Goal: Information Seeking & Learning: Learn about a topic

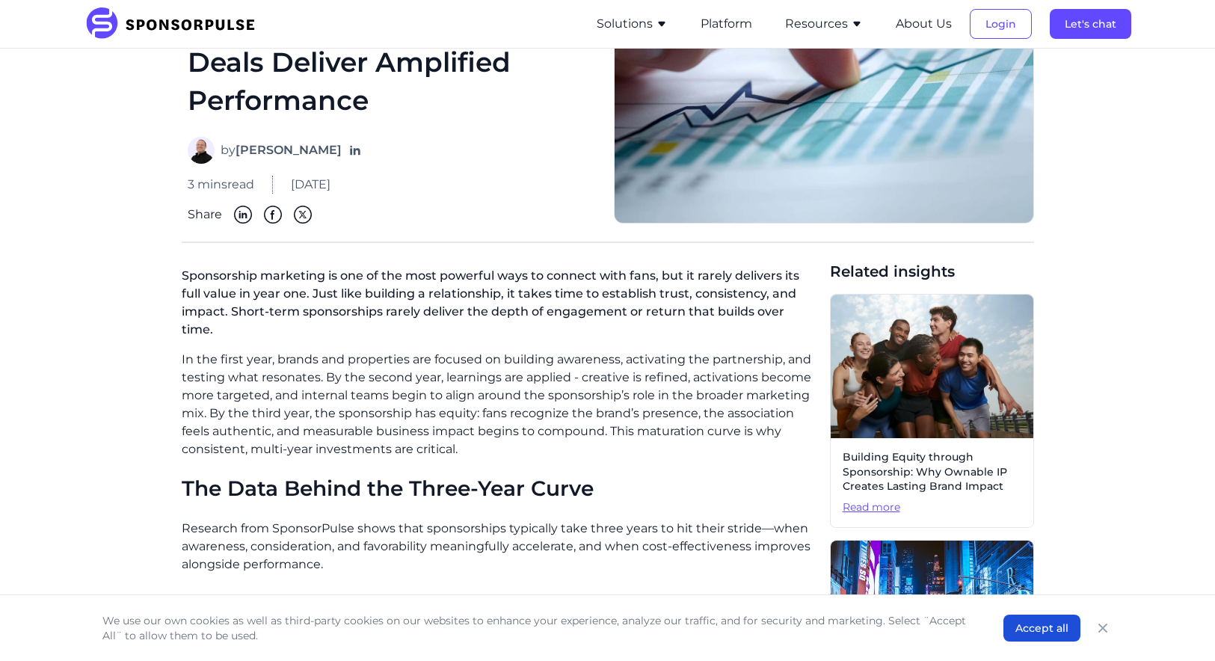
scroll to position [177, 0]
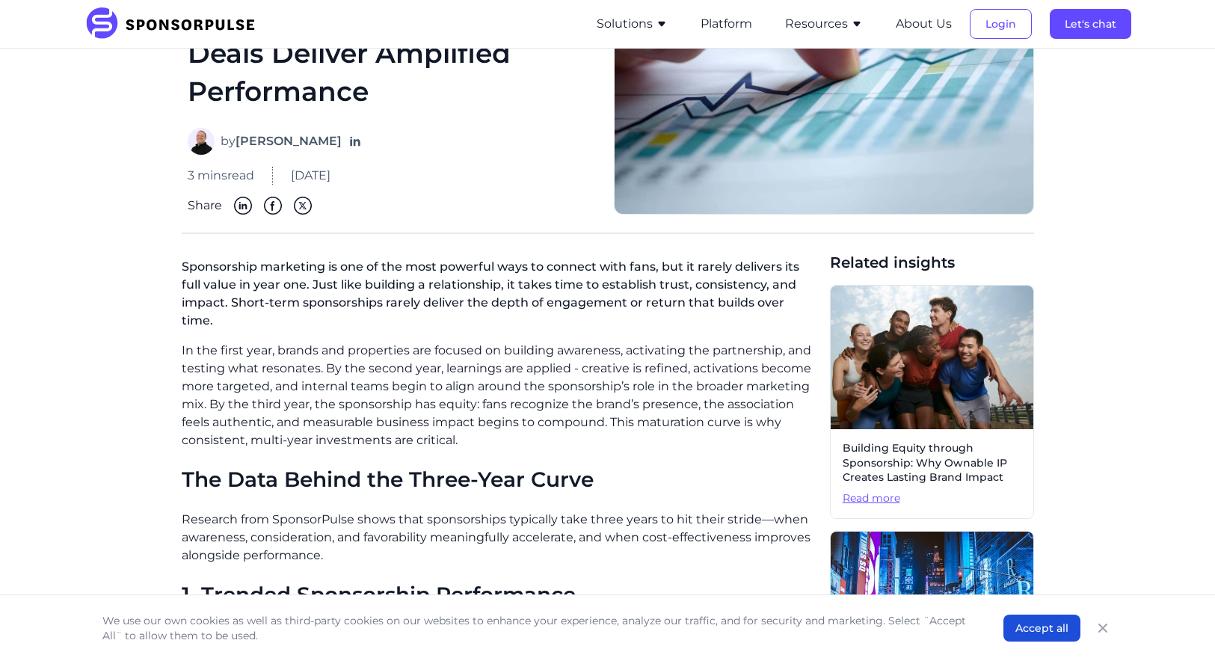
click at [206, 278] on p "Sponsorship marketing is one of the most powerful ways to connect with fans, bu…" at bounding box center [500, 297] width 636 height 90
drag, startPoint x: 272, startPoint y: 295, endPoint x: 233, endPoint y: 254, distance: 56.6
click at [275, 295] on p "Sponsorship marketing is one of the most powerful ways to connect with fans, bu…" at bounding box center [500, 297] width 636 height 90
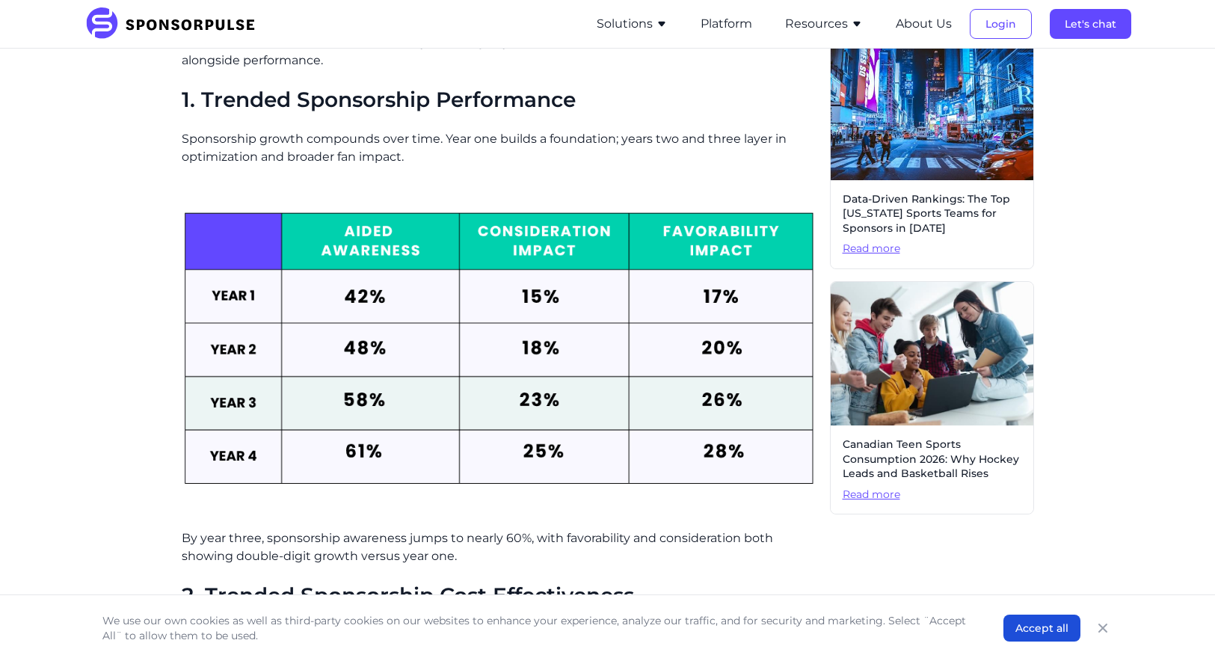
scroll to position [686, 0]
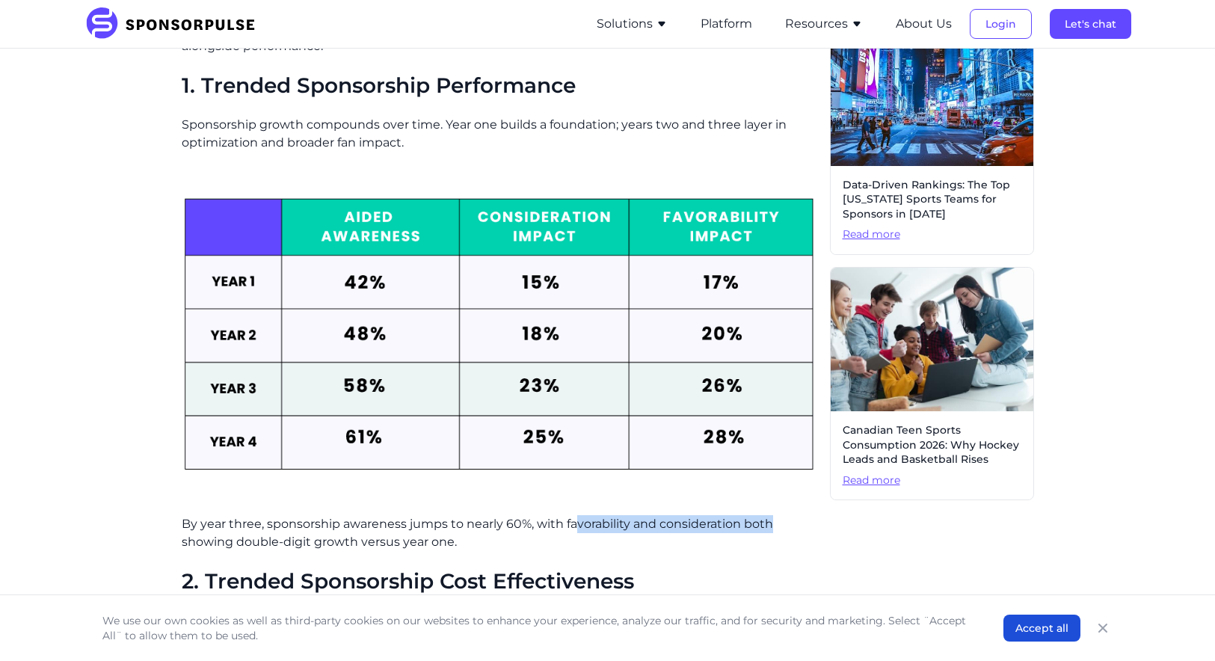
drag, startPoint x: 574, startPoint y: 510, endPoint x: 799, endPoint y: 511, distance: 224.4
click at [799, 515] on p "By year three, sponsorship awareness jumps to nearly 60%, with favorability and…" at bounding box center [500, 533] width 636 height 36
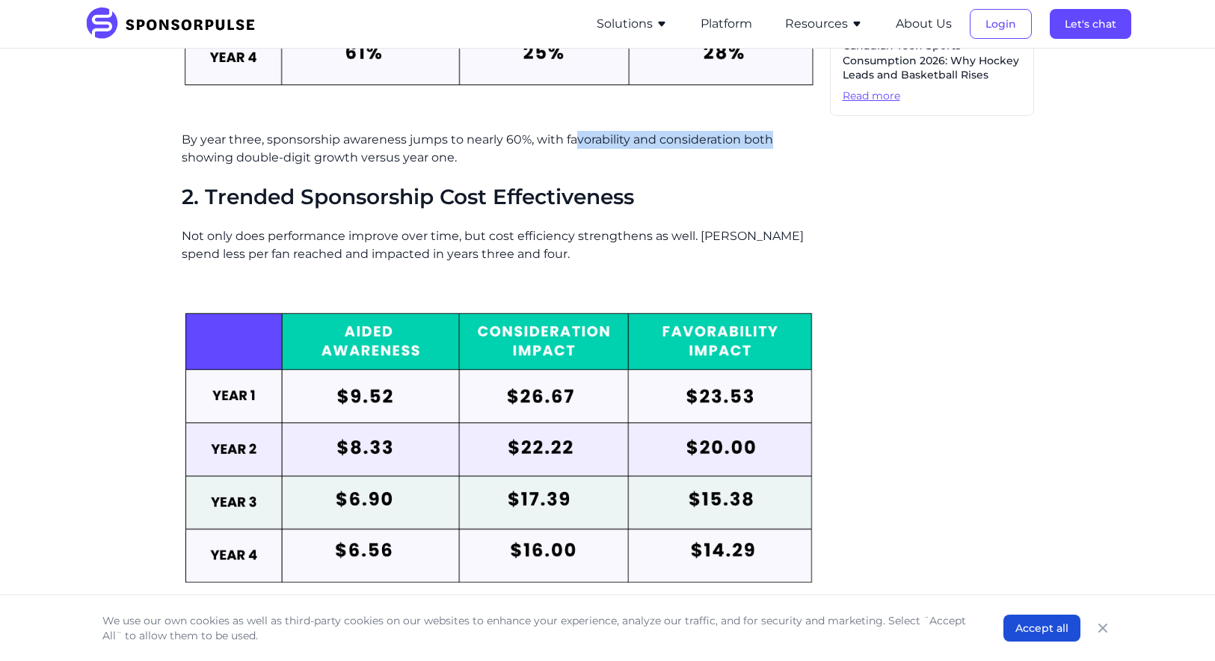
scroll to position [1087, 0]
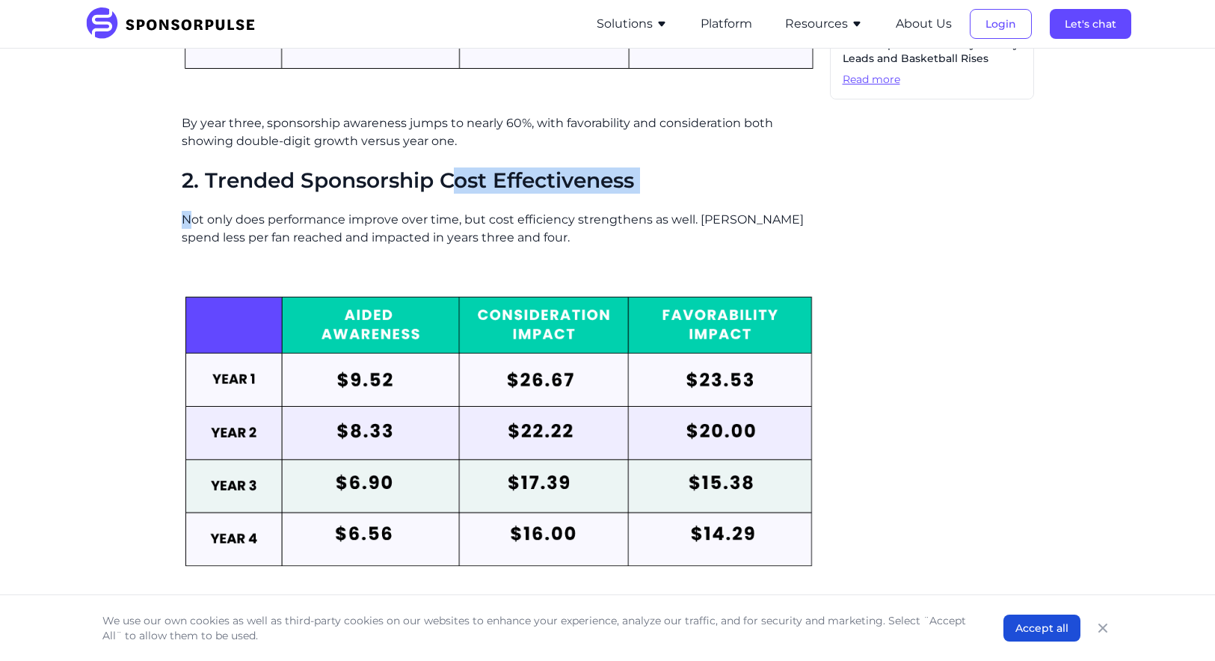
drag, startPoint x: 191, startPoint y: 199, endPoint x: 461, endPoint y: 175, distance: 271.1
click at [461, 175] on div "In the first year, brands and properties are focused on building awareness, act…" at bounding box center [500, 561] width 636 height 2258
click at [344, 211] on p "Not only does performance improve over time, but cost efficiency strengthens as…" at bounding box center [500, 229] width 636 height 36
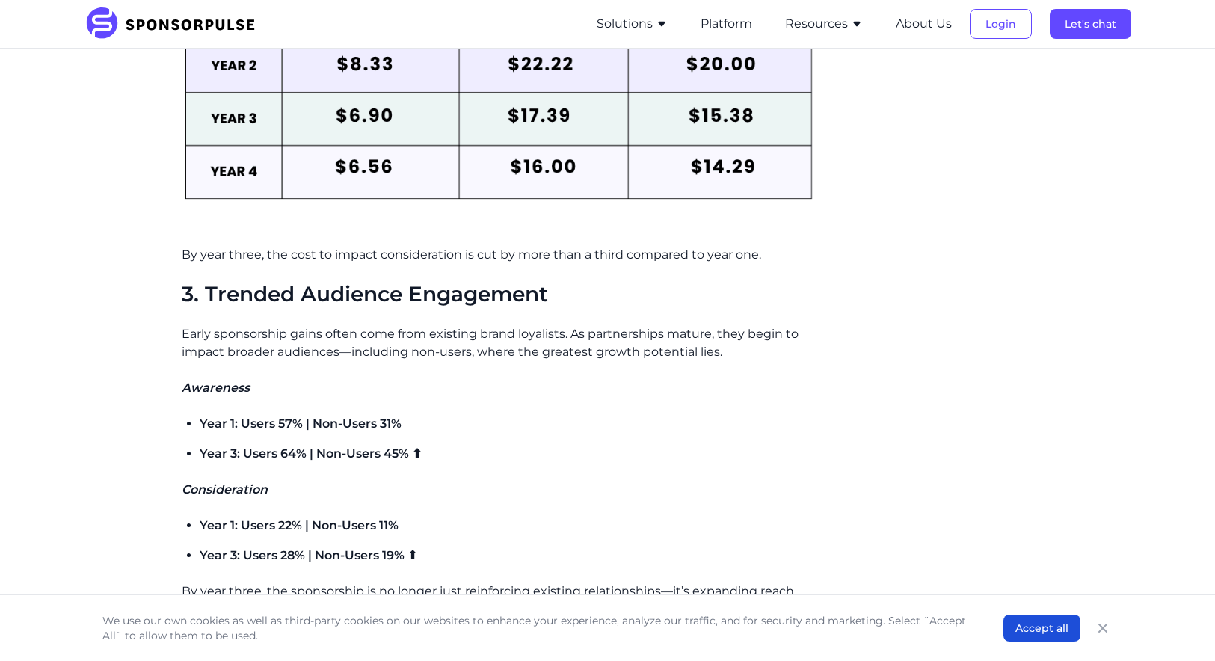
scroll to position [1455, 0]
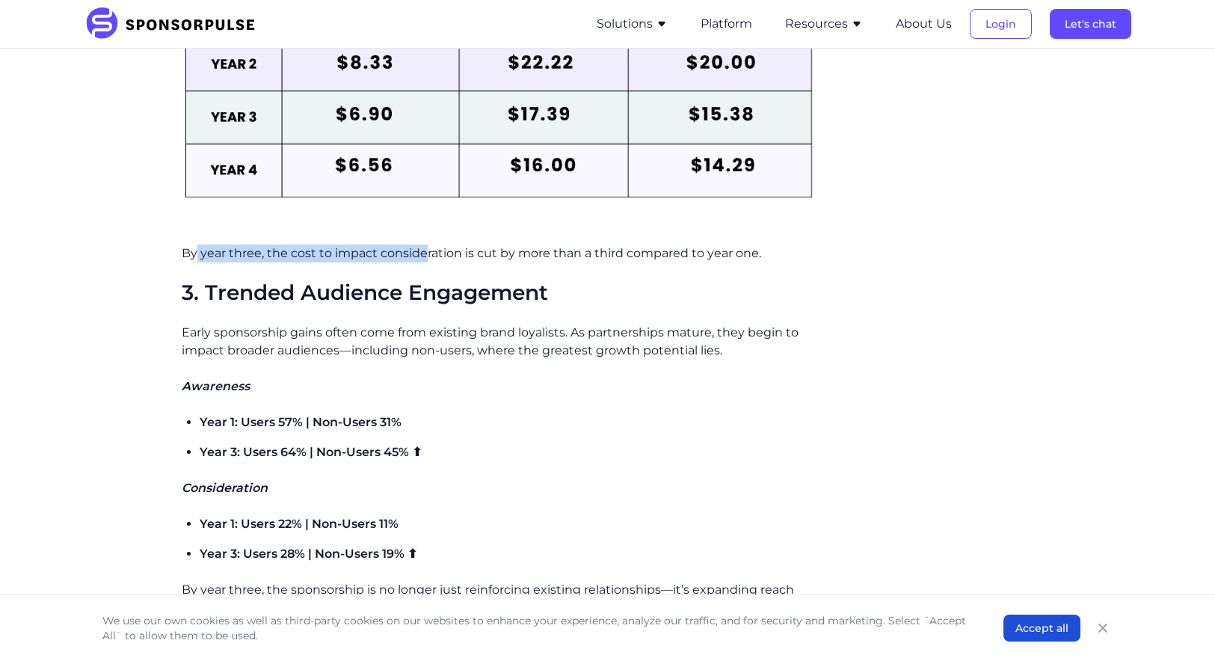
drag, startPoint x: 197, startPoint y: 237, endPoint x: 423, endPoint y: 231, distance: 226.0
click at [423, 245] on p "By year three, the cost to impact consideration is cut by more than a third com…" at bounding box center [500, 254] width 636 height 18
click at [358, 245] on p "By year three, the cost to impact consideration is cut by more than a third com…" at bounding box center [500, 254] width 636 height 18
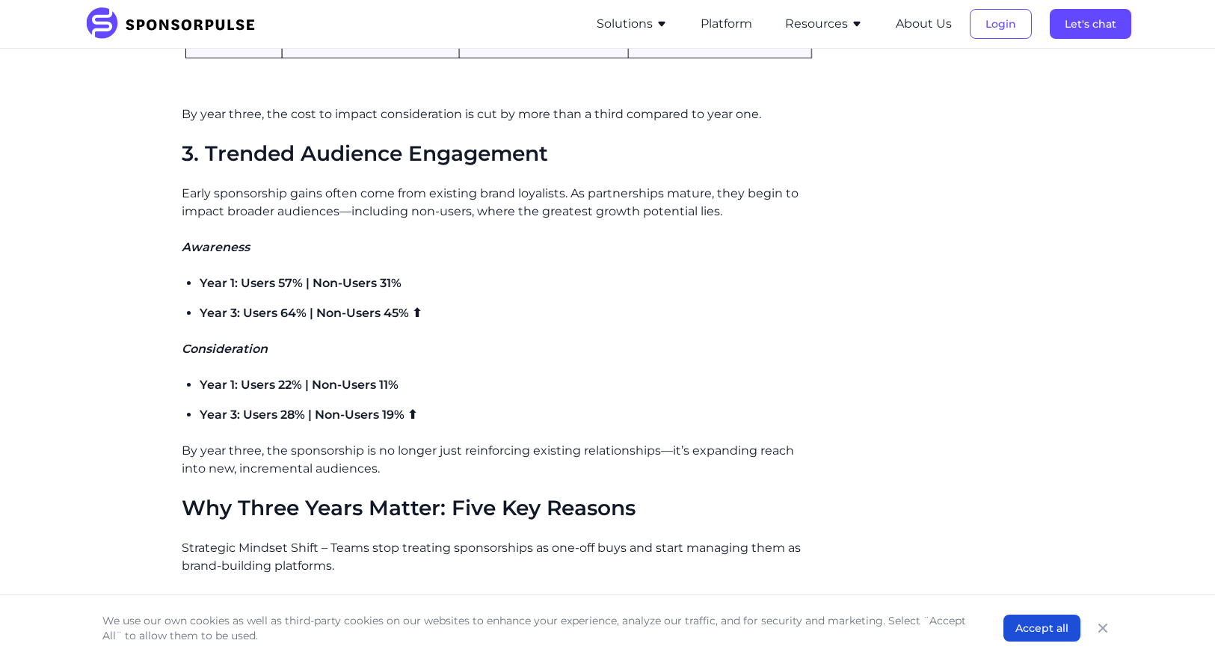
scroll to position [1604, 0]
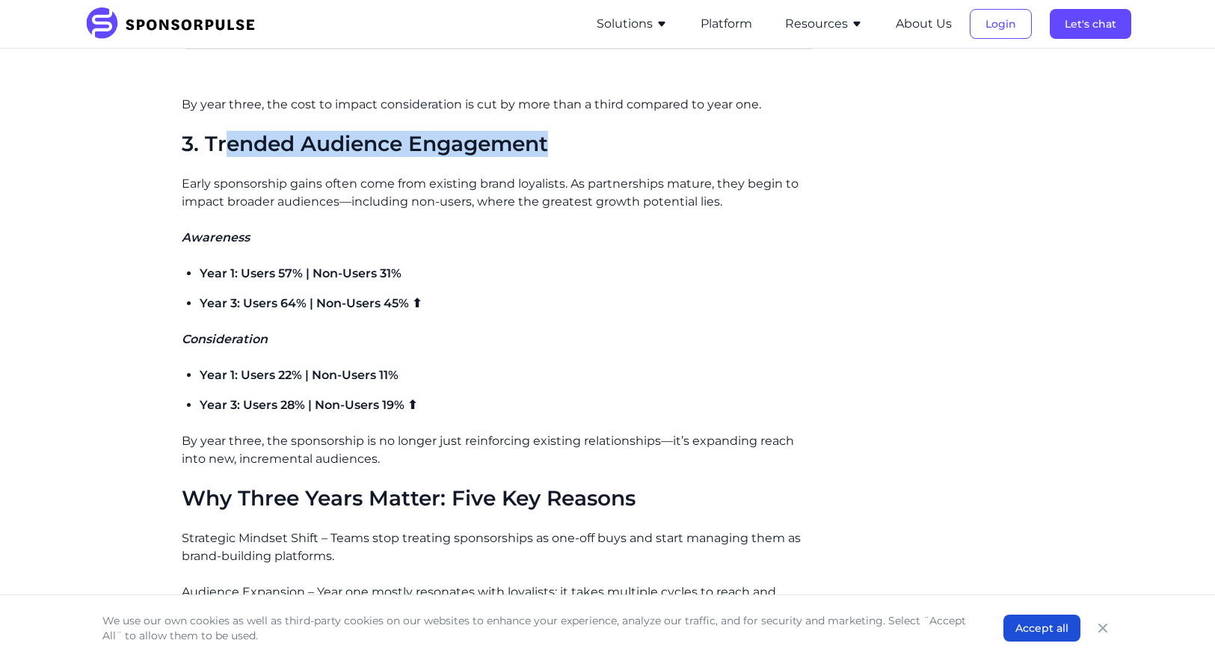
drag, startPoint x: 241, startPoint y: 123, endPoint x: 672, endPoint y: 124, distance: 430.8
click at [672, 132] on h2 "3. Trended Audience Engagement" at bounding box center [500, 144] width 636 height 25
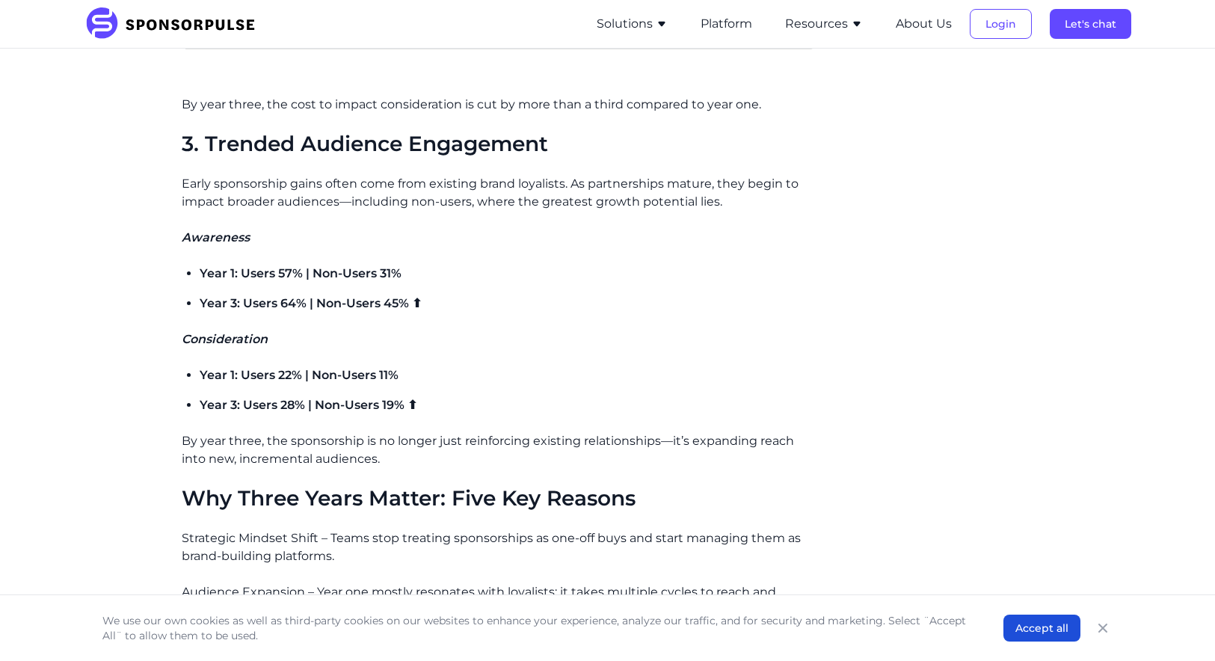
click at [195, 175] on p "Early sponsorship gains often come from existing brand loyalists. As partnershi…" at bounding box center [500, 193] width 636 height 36
drag, startPoint x: 190, startPoint y: 168, endPoint x: 355, endPoint y: 174, distance: 165.4
click at [355, 175] on p "Early sponsorship gains often come from existing brand loyalists. As partnershi…" at bounding box center [500, 193] width 636 height 36
click at [248, 154] on div "In the first year, brands and properties are focused on building awareness, act…" at bounding box center [500, 43] width 636 height 2258
drag, startPoint x: 333, startPoint y: 159, endPoint x: 520, endPoint y: 153, distance: 187.1
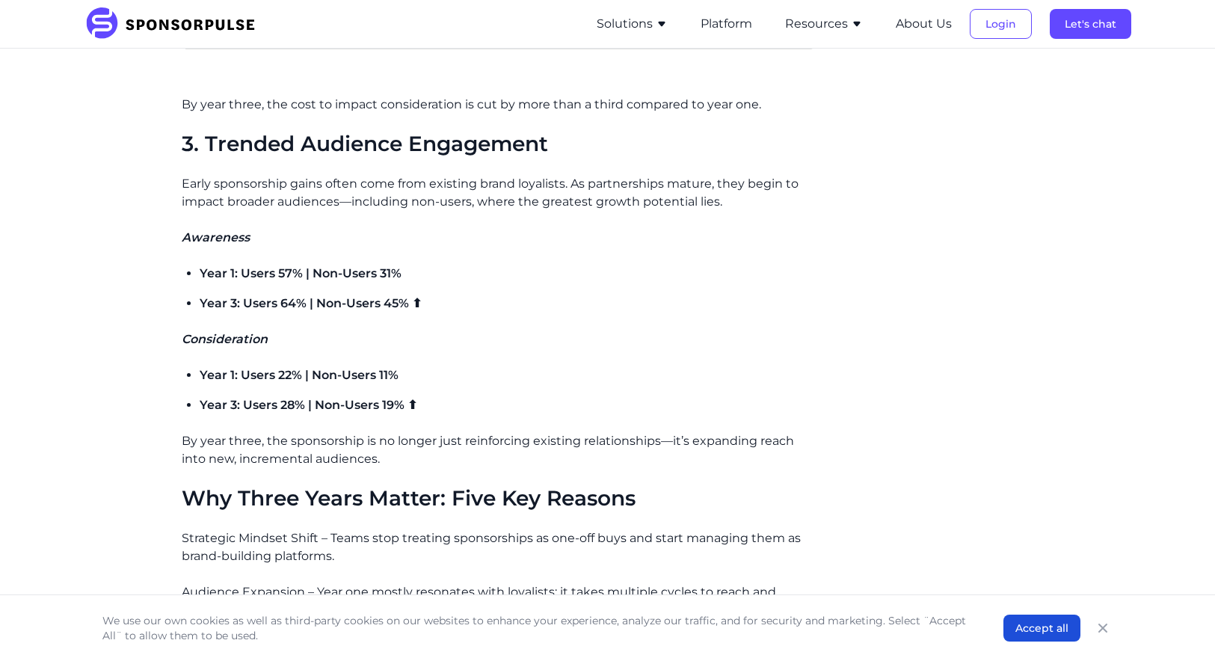
click at [335, 175] on p "Early sponsorship gains often come from existing brand loyalists. As partnershi…" at bounding box center [500, 193] width 636 height 36
drag, startPoint x: 520, startPoint y: 153, endPoint x: 572, endPoint y: 163, distance: 53.4
click at [572, 175] on p "Early sponsorship gains often come from existing brand loyalists. As partnershi…" at bounding box center [500, 193] width 636 height 36
click at [417, 175] on p "Early sponsorship gains often come from existing brand loyalists. As partnershi…" at bounding box center [500, 193] width 636 height 36
drag, startPoint x: 319, startPoint y: 174, endPoint x: 517, endPoint y: 161, distance: 197.9
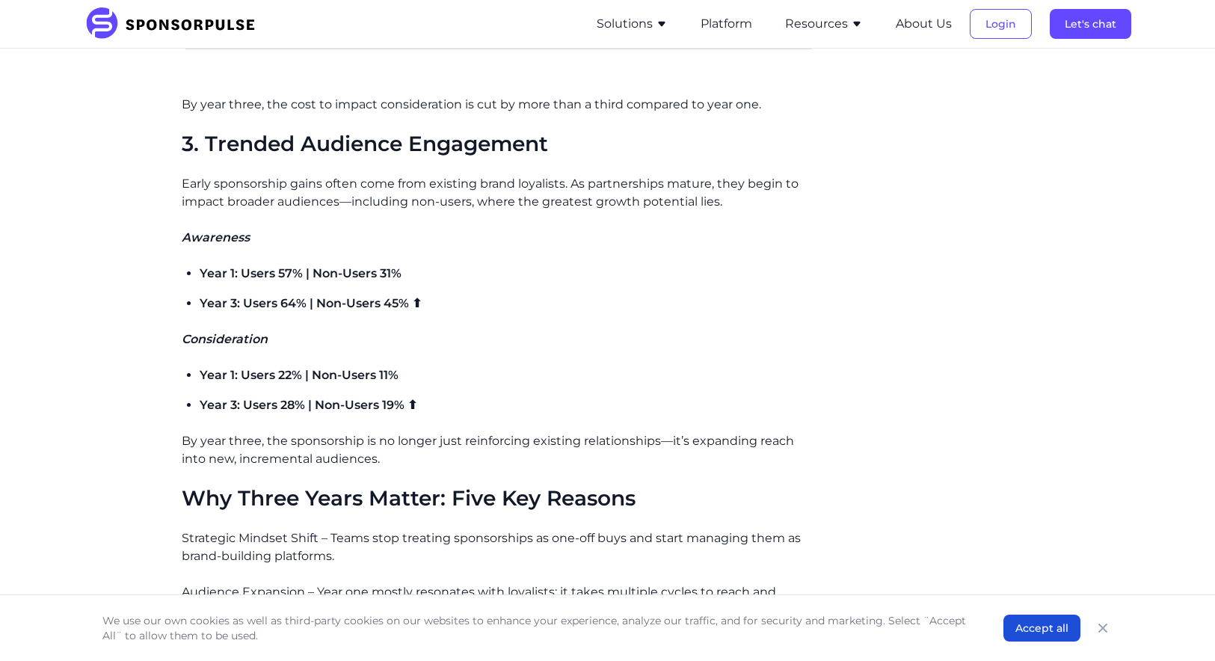
click at [517, 175] on p "Early sponsorship gains often come from existing brand loyalists. As partnershi…" at bounding box center [500, 193] width 636 height 36
click at [427, 175] on p "Early sponsorship gains often come from existing brand loyalists. As partnershi…" at bounding box center [500, 193] width 636 height 36
drag, startPoint x: 328, startPoint y: 163, endPoint x: 548, endPoint y: 167, distance: 220.7
click at [548, 175] on p "Early sponsorship gains often come from existing brand loyalists. As partnershi…" at bounding box center [500, 193] width 636 height 36
click at [529, 175] on p "Early sponsorship gains often come from existing brand loyalists. As partnershi…" at bounding box center [500, 193] width 636 height 36
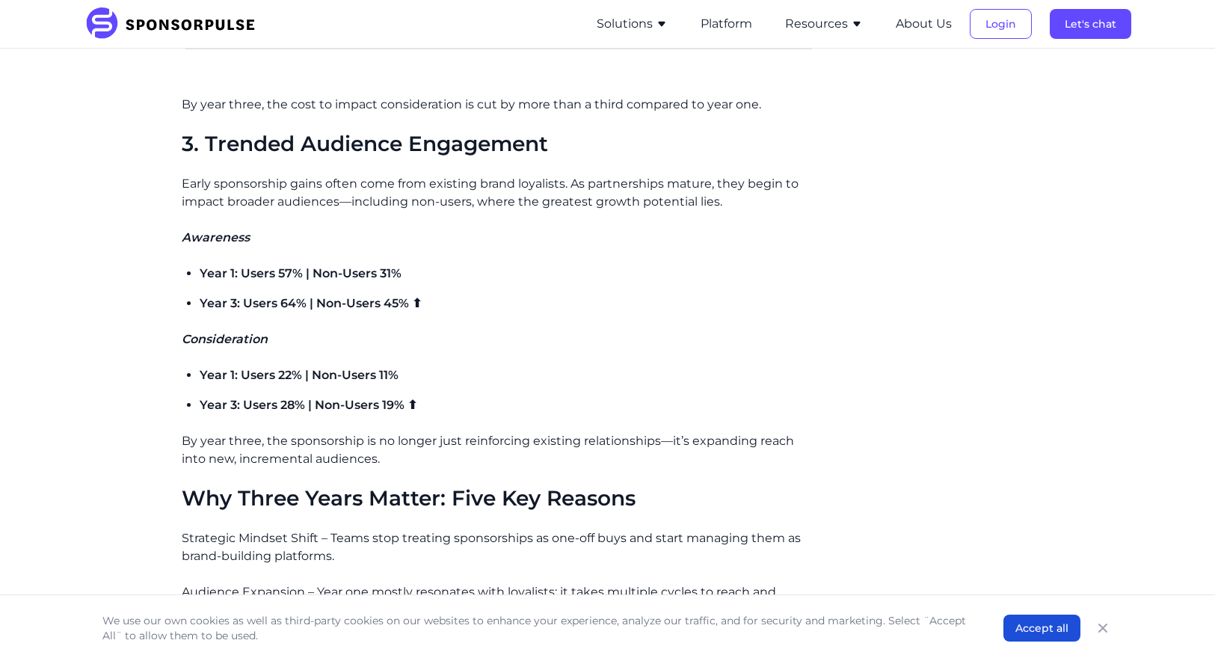
click at [463, 175] on p "Early sponsorship gains often come from existing brand loyalists. As partnershi…" at bounding box center [500, 193] width 636 height 36
click at [477, 175] on p "Early sponsorship gains often come from existing brand loyalists. As partnershi…" at bounding box center [500, 193] width 636 height 36
drag, startPoint x: 571, startPoint y: 181, endPoint x: 767, endPoint y: 183, distance: 196.7
click at [767, 183] on p "Early sponsorship gains often come from existing brand loyalists. As partnershi…" at bounding box center [500, 193] width 636 height 36
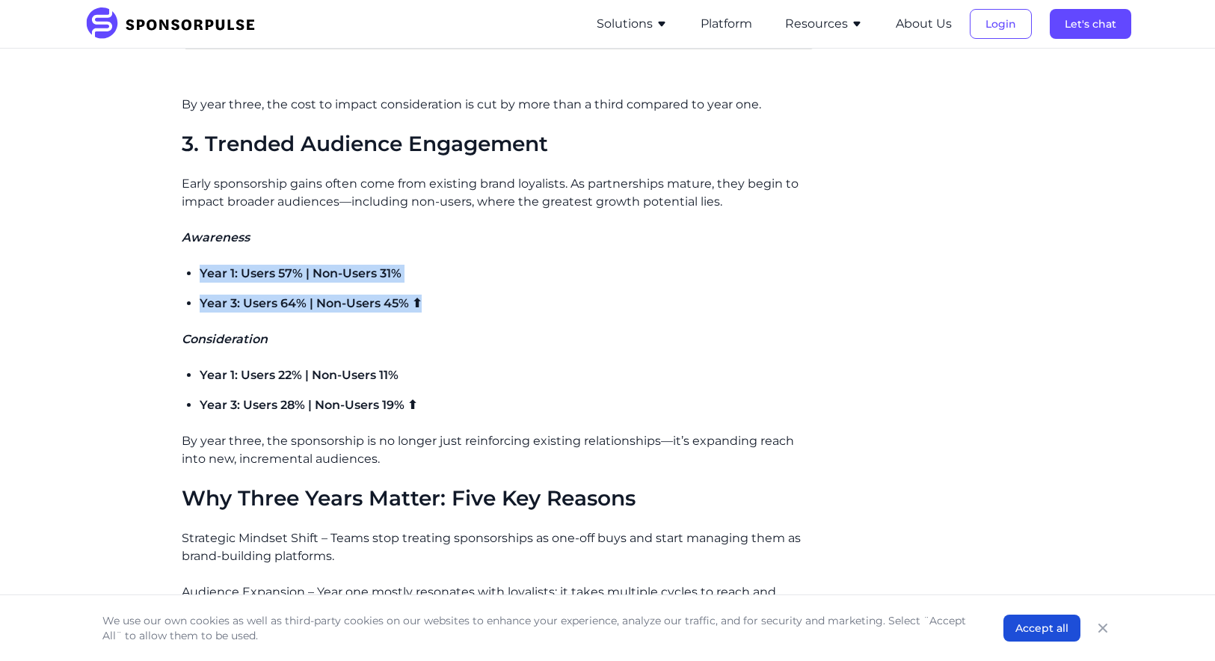
drag, startPoint x: 198, startPoint y: 254, endPoint x: 425, endPoint y: 283, distance: 228.6
click at [425, 283] on ul "Year 1: Users 57% | Non-Users 31% Year 3: Users 64% | Non-Users 45% ⬆" at bounding box center [509, 289] width 619 height 48
click at [425, 295] on p "Year 3: Users 64% | Non-Users 45% ⬆" at bounding box center [509, 304] width 619 height 18
drag, startPoint x: 252, startPoint y: 280, endPoint x: 436, endPoint y: 286, distance: 184.1
click at [436, 295] on p "Year 3: Users 64% | Non-Users 45% ⬆" at bounding box center [509, 304] width 619 height 18
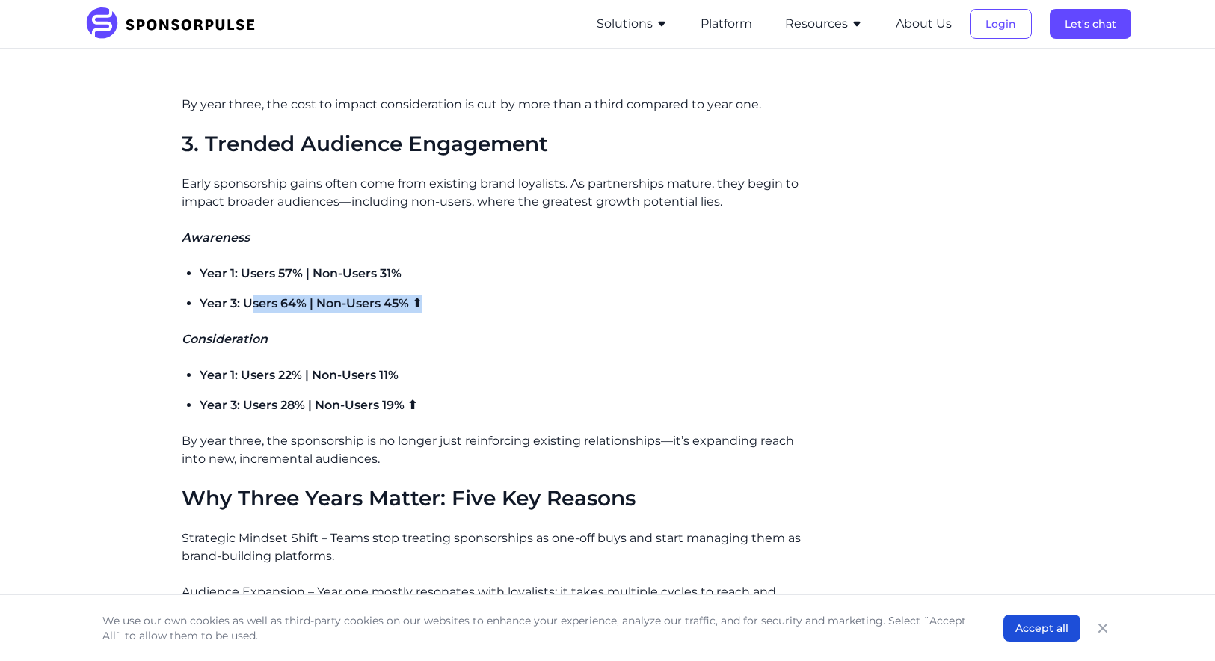
click at [436, 295] on p "Year 3: Users 64% | Non-Users 45% ⬆" at bounding box center [509, 304] width 619 height 18
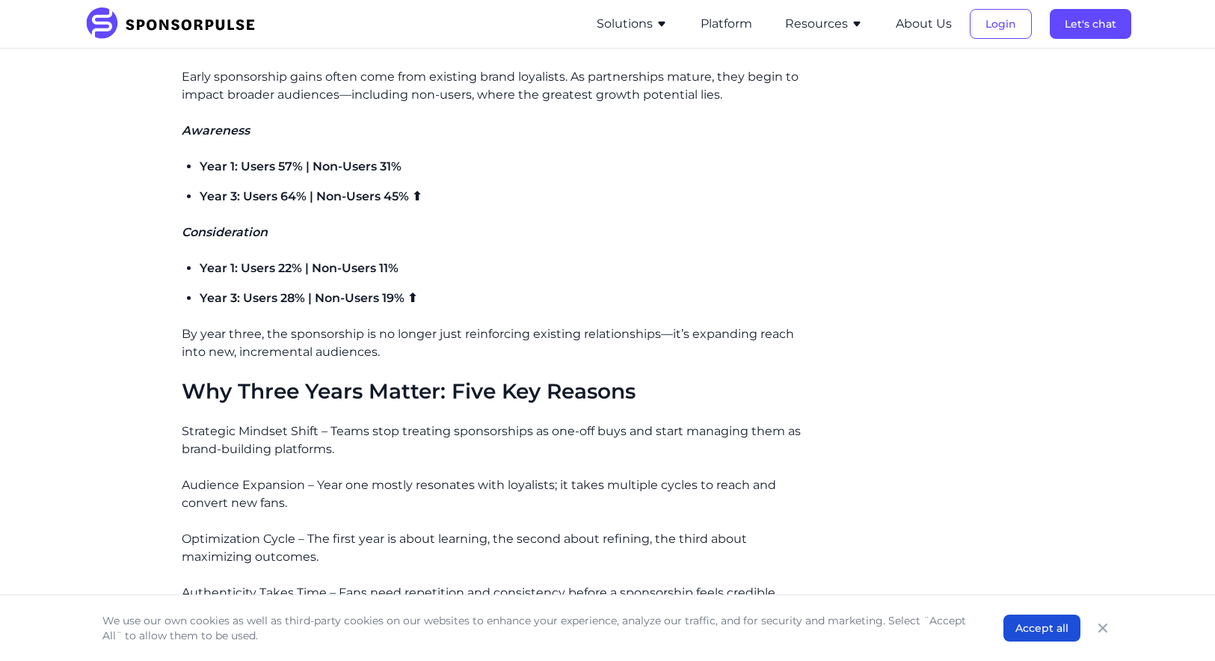
scroll to position [1712, 0]
drag, startPoint x: 194, startPoint y: 316, endPoint x: 325, endPoint y: 316, distance: 131.6
click at [325, 325] on p "By year three, the sponsorship is no longer just reinforcing existing relations…" at bounding box center [500, 343] width 636 height 36
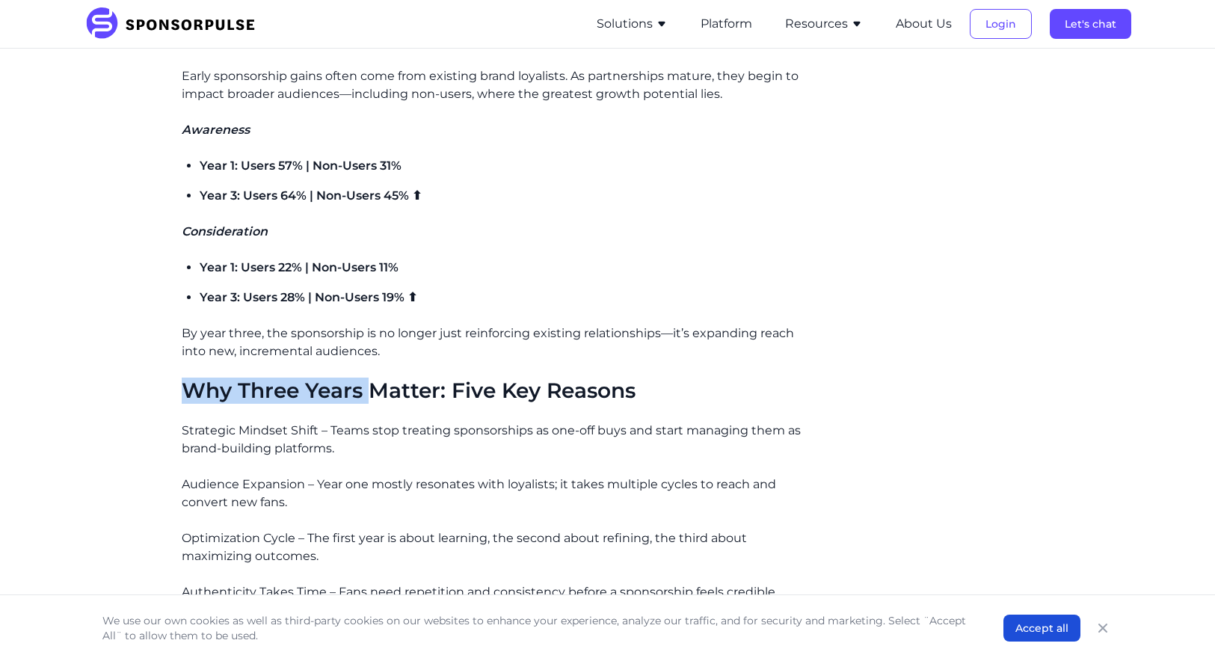
drag, startPoint x: 183, startPoint y: 373, endPoint x: 375, endPoint y: 384, distance: 192.5
click at [375, 384] on span "Why Three Years Matter: Five Key Reasons" at bounding box center [409, 390] width 454 height 25
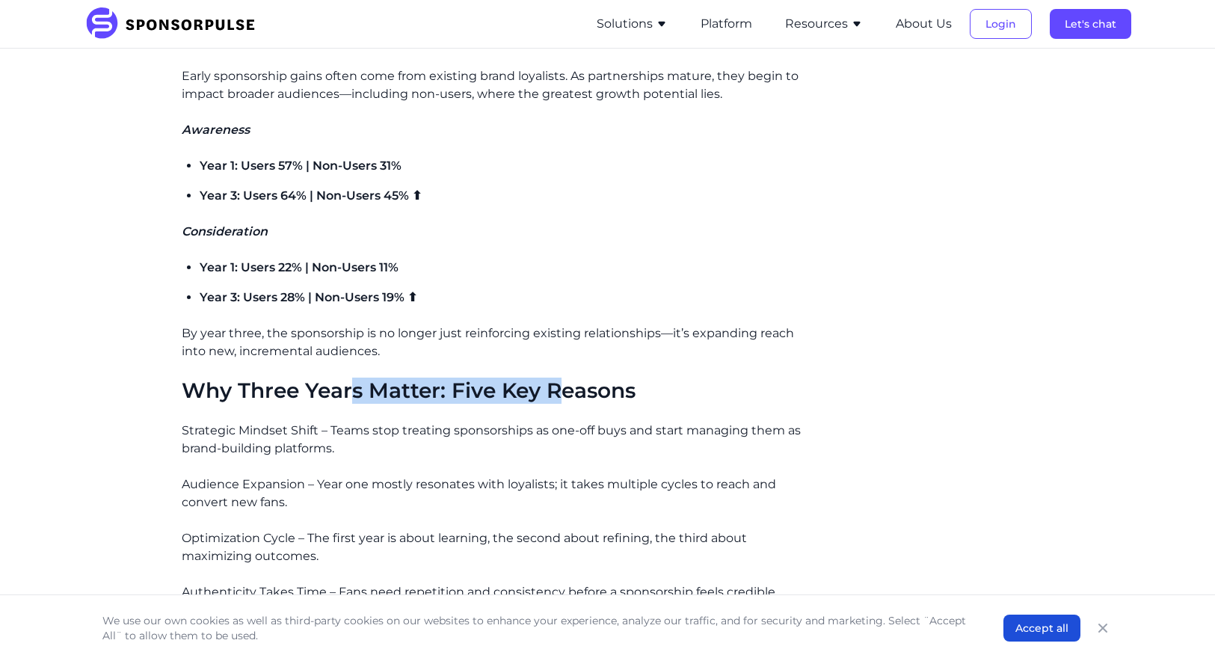
drag, startPoint x: 354, startPoint y: 360, endPoint x: 557, endPoint y: 373, distance: 203.9
click at [557, 378] on span "Why Three Years Matter: Five Key Reasons" at bounding box center [409, 390] width 454 height 25
click at [593, 378] on span "Why Three Years Matter: Five Key Reasons" at bounding box center [409, 390] width 454 height 25
drag, startPoint x: 646, startPoint y: 370, endPoint x: 181, endPoint y: 372, distance: 465.2
click at [182, 378] on h2 "Why Three Years Matter: Five Key Reasons" at bounding box center [500, 390] width 636 height 25
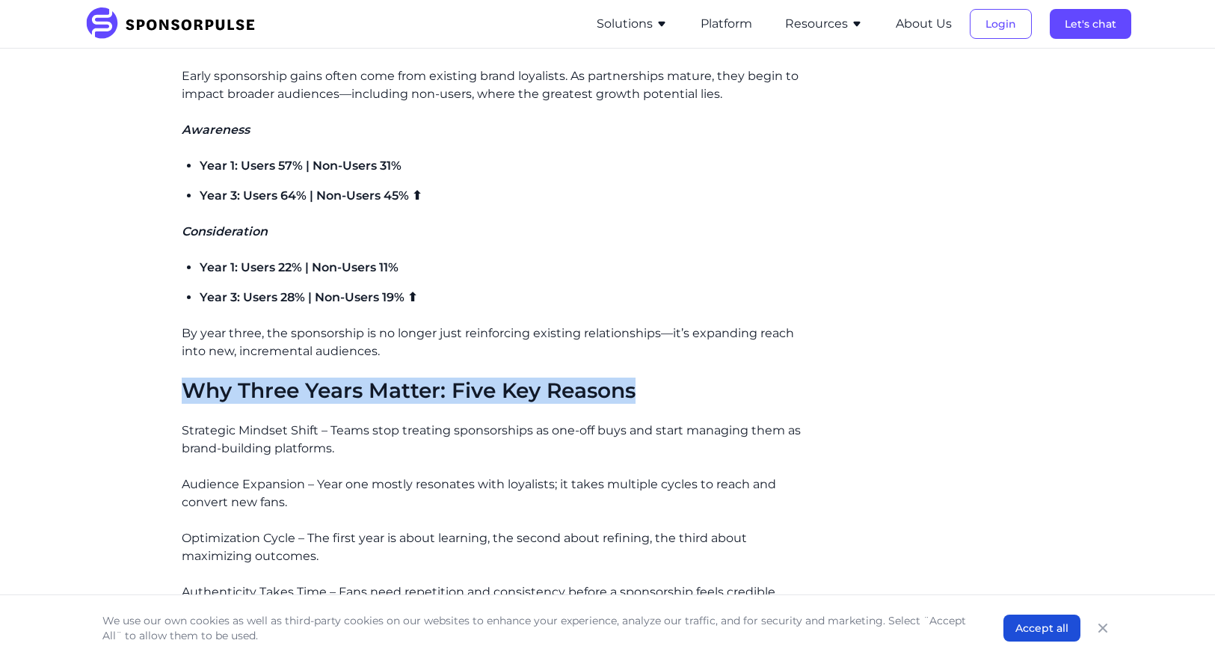
click at [182, 378] on span "Why Three Years Matter: Five Key Reasons" at bounding box center [409, 390] width 454 height 25
drag, startPoint x: 188, startPoint y: 365, endPoint x: 693, endPoint y: 387, distance: 505.4
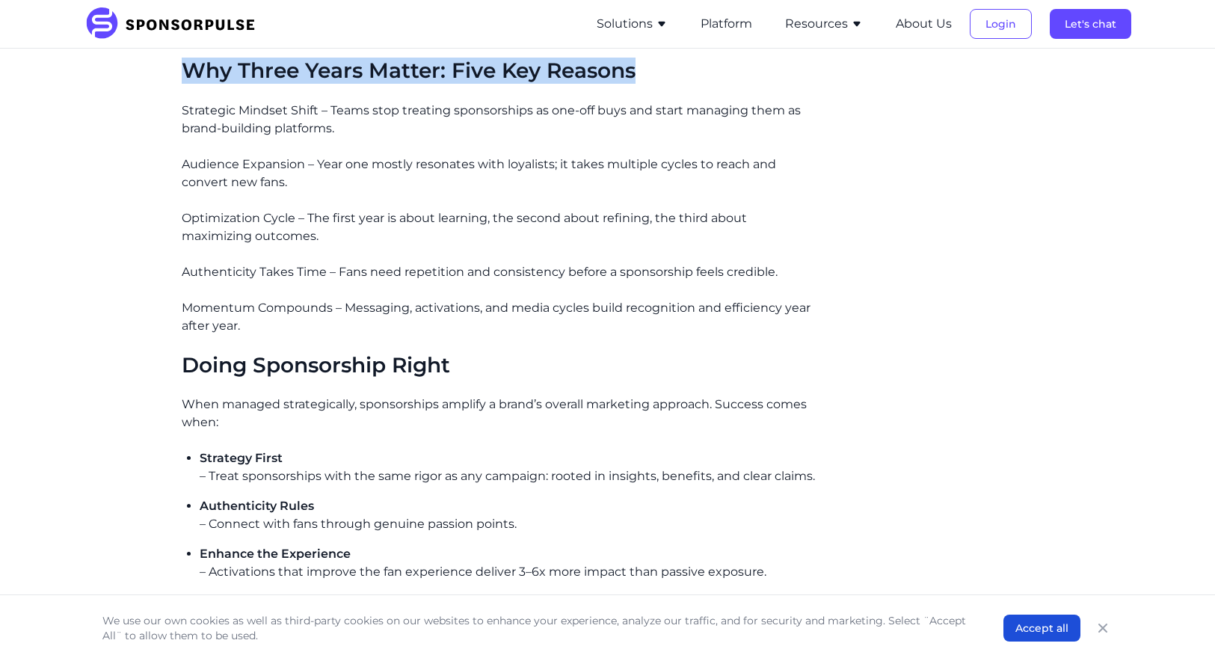
scroll to position [2031, 0]
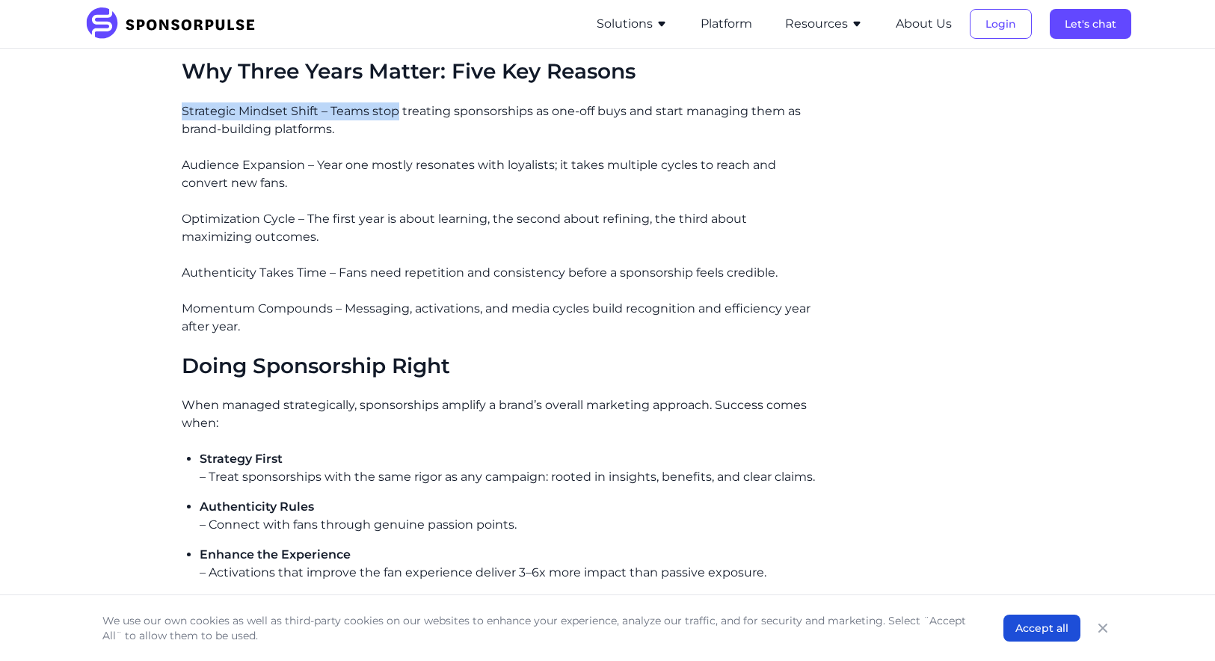
drag, startPoint x: 182, startPoint y: 85, endPoint x: 394, endPoint y: 93, distance: 211.8
click at [394, 102] on p "Strategic Mindset Shift – Teams stop treating sponsorships as one-off buys and …" at bounding box center [500, 120] width 636 height 36
click at [281, 102] on p "Strategic Mindset Shift – Teams stop treating sponsorships as one-off buys and …" at bounding box center [500, 120] width 636 height 36
click at [302, 107] on p "Strategic Mindset Shift – Teams stop treating sponsorships as one-off buys and …" at bounding box center [500, 120] width 636 height 36
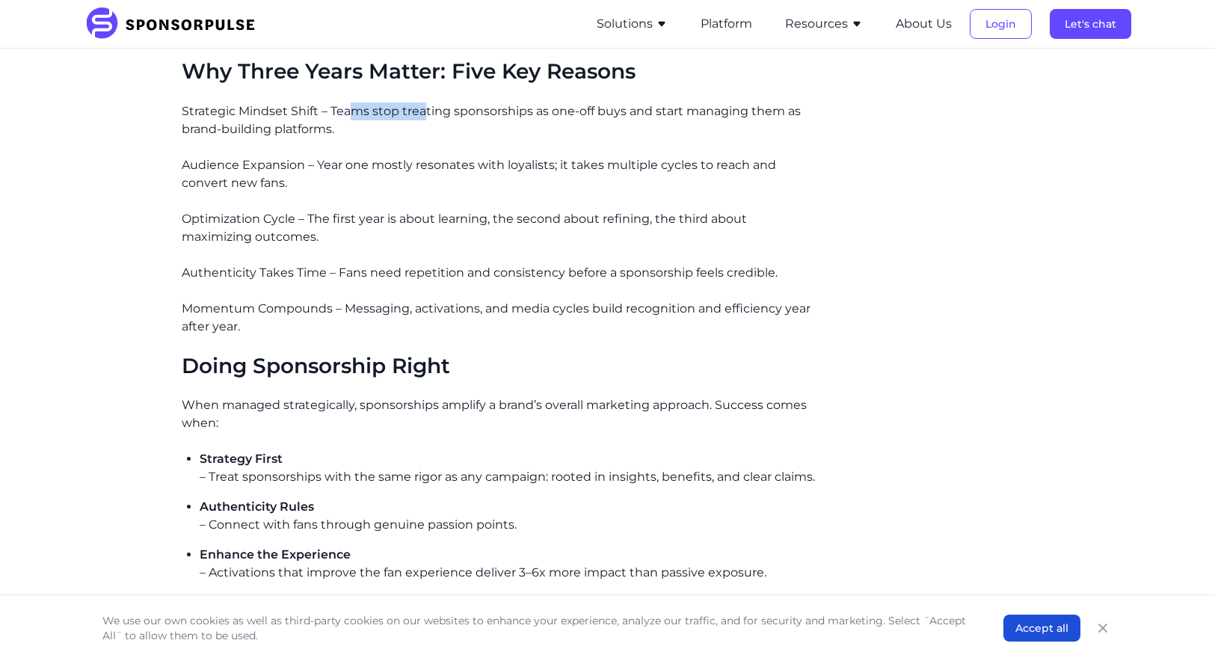
drag, startPoint x: 351, startPoint y: 89, endPoint x: 424, endPoint y: 91, distance: 73.3
click at [424, 102] on p "Strategic Mindset Shift – Teams stop treating sponsorships as one-off buys and …" at bounding box center [500, 120] width 636 height 36
click at [430, 102] on p "Strategic Mindset Shift – Teams stop treating sponsorships as one-off buys and …" at bounding box center [500, 120] width 636 height 36
click at [514, 102] on p "Strategic Mindset Shift – Teams stop treating sponsorships as one-off buys and …" at bounding box center [500, 120] width 636 height 36
click at [573, 102] on p "Strategic Mindset Shift – Teams stop treating sponsorships as one-off buys and …" at bounding box center [500, 120] width 636 height 36
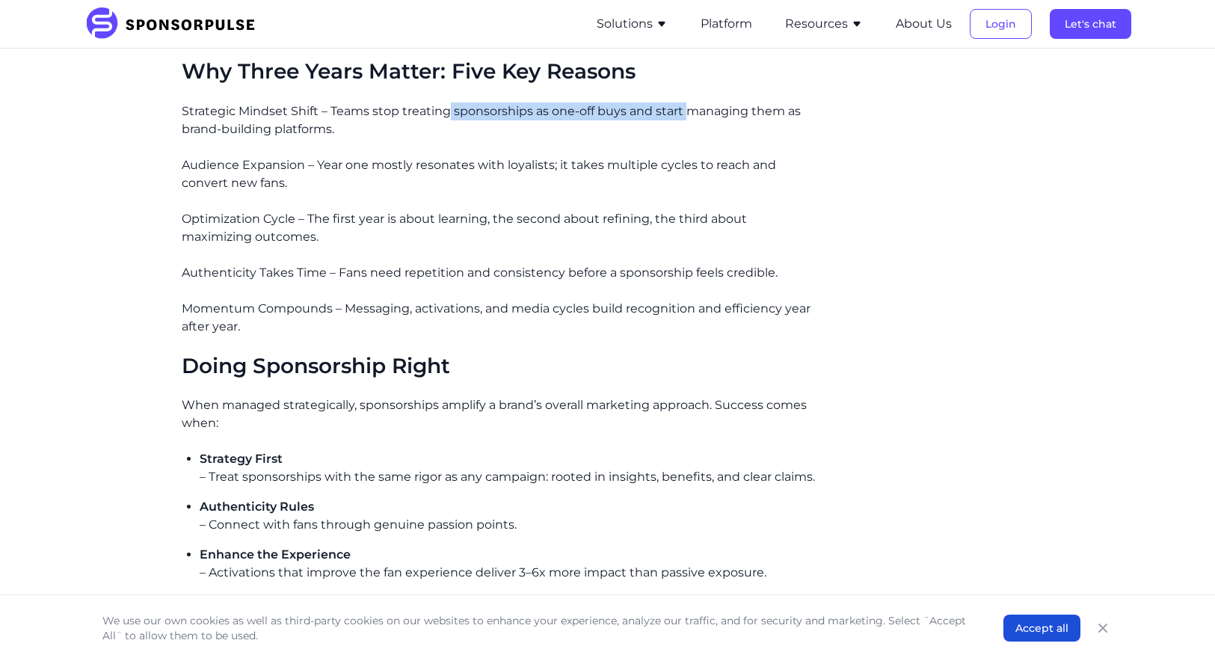
drag, startPoint x: 461, startPoint y: 89, endPoint x: 691, endPoint y: 99, distance: 229.8
click at [691, 102] on p "Strategic Mindset Shift – Teams stop treating sponsorships as one-off buys and …" at bounding box center [500, 120] width 636 height 36
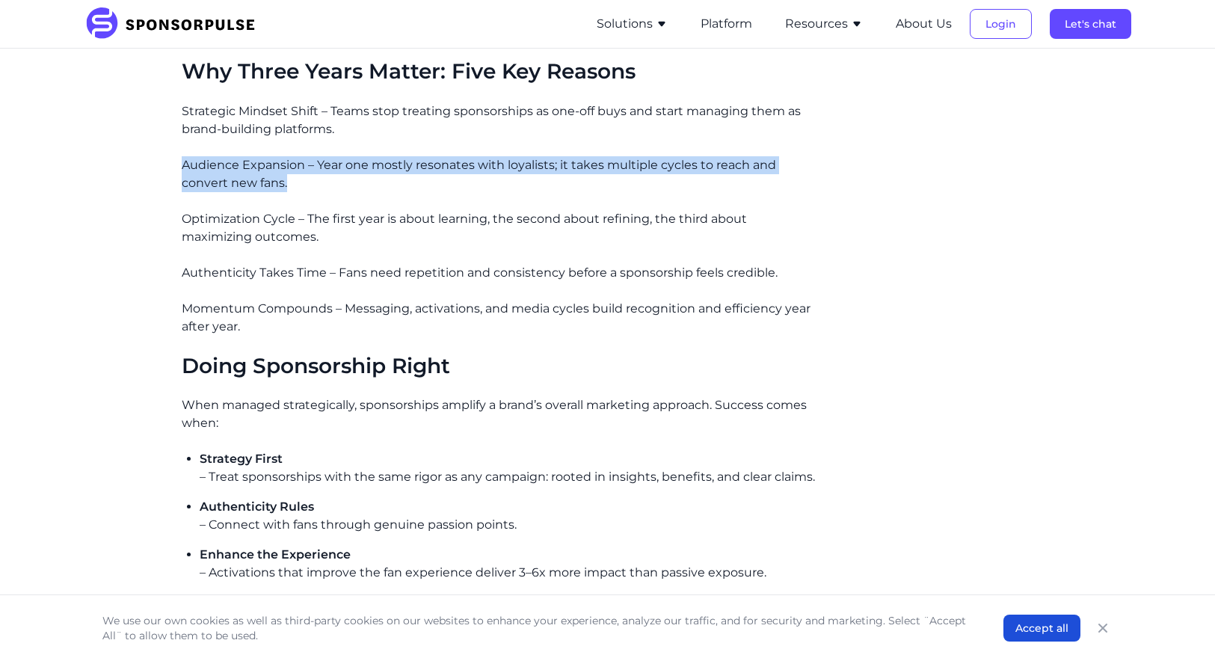
drag, startPoint x: 171, startPoint y: 147, endPoint x: 355, endPoint y: 156, distance: 183.5
click at [330, 156] on p "Audience Expansion – Year one mostly resonates with loyalists; it takes multipl…" at bounding box center [500, 174] width 636 height 36
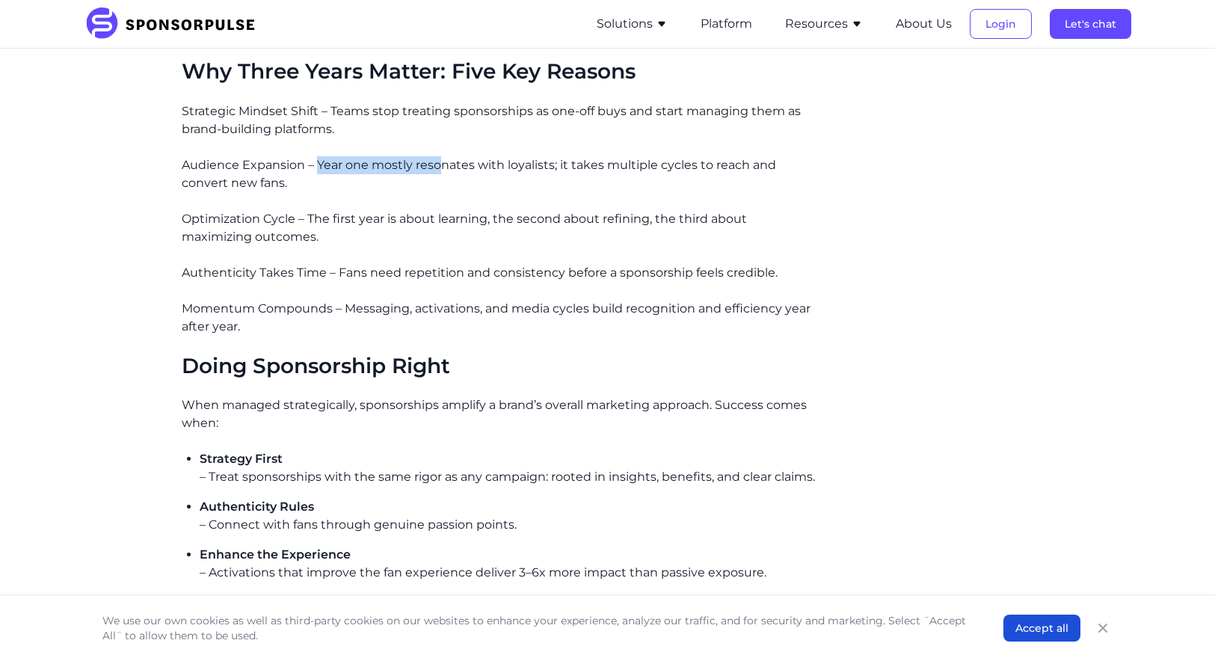
drag, startPoint x: 316, startPoint y: 145, endPoint x: 441, endPoint y: 156, distance: 125.3
click at [441, 156] on p "Audience Expansion – Year one mostly resonates with loyalists; it takes multipl…" at bounding box center [500, 174] width 636 height 36
click at [450, 166] on p "Audience Expansion – Year one mostly resonates with loyalists; it takes multipl…" at bounding box center [500, 174] width 636 height 36
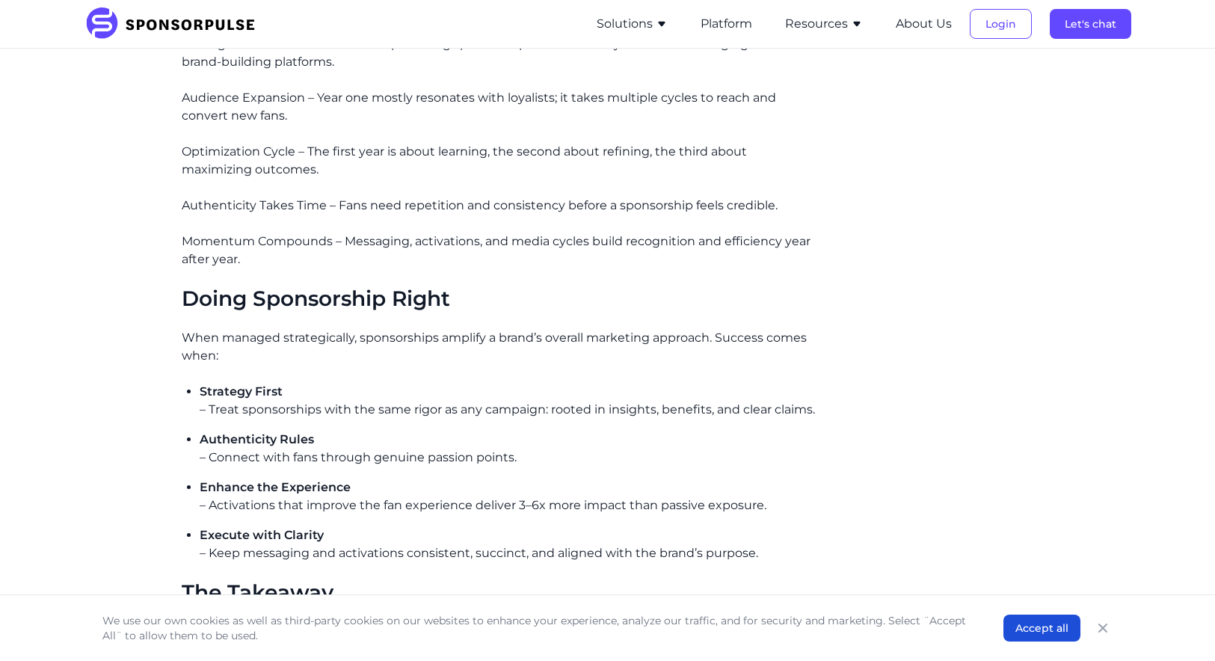
scroll to position [2102, 0]
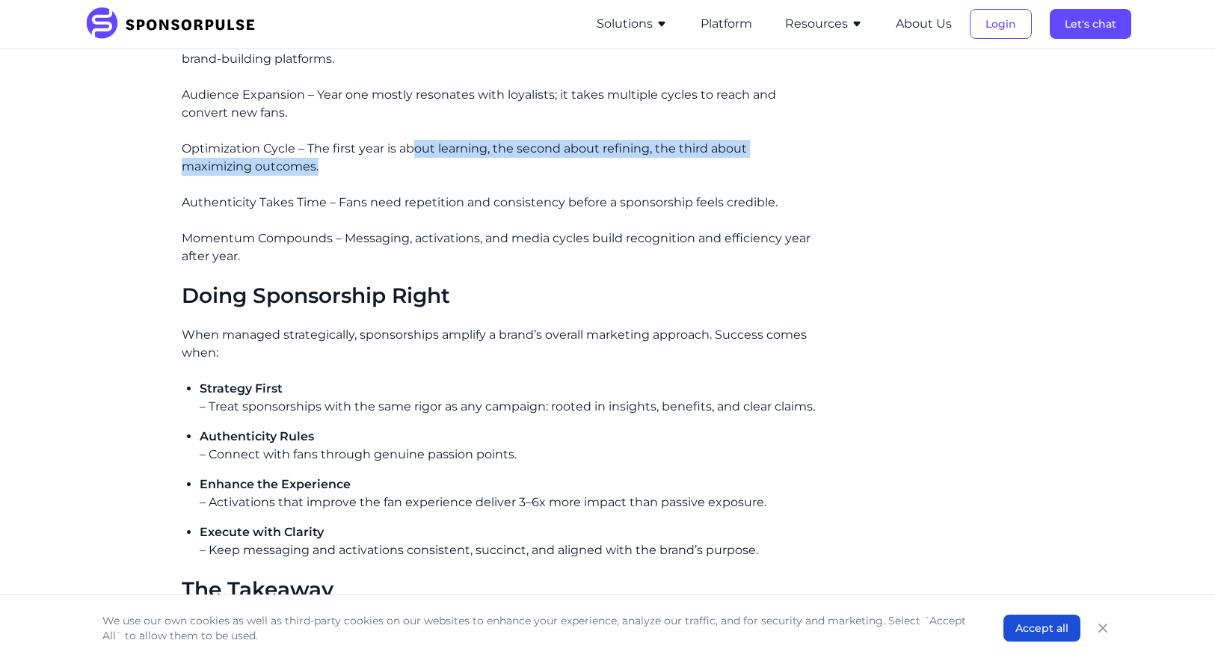
drag, startPoint x: 411, startPoint y: 131, endPoint x: 281, endPoint y: 159, distance: 133.1
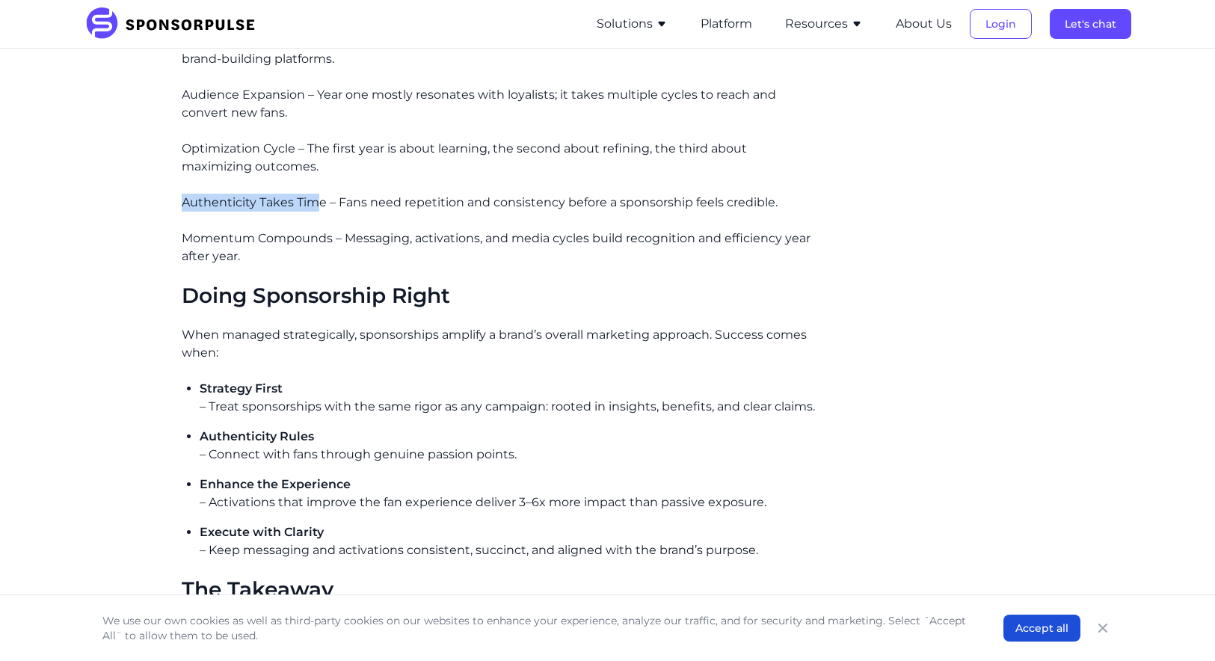
drag, startPoint x: 183, startPoint y: 182, endPoint x: 318, endPoint y: 185, distance: 134.7
click at [318, 194] on p "Authenticity Takes Time – Fans need repetition and consistency before a sponsor…" at bounding box center [500, 203] width 636 height 18
drag, startPoint x: 181, startPoint y: 215, endPoint x: 393, endPoint y: 216, distance: 211.7
click at [393, 230] on p "Momentum Compounds – Messaging, activations, and media cycles build recognition…" at bounding box center [500, 248] width 636 height 36
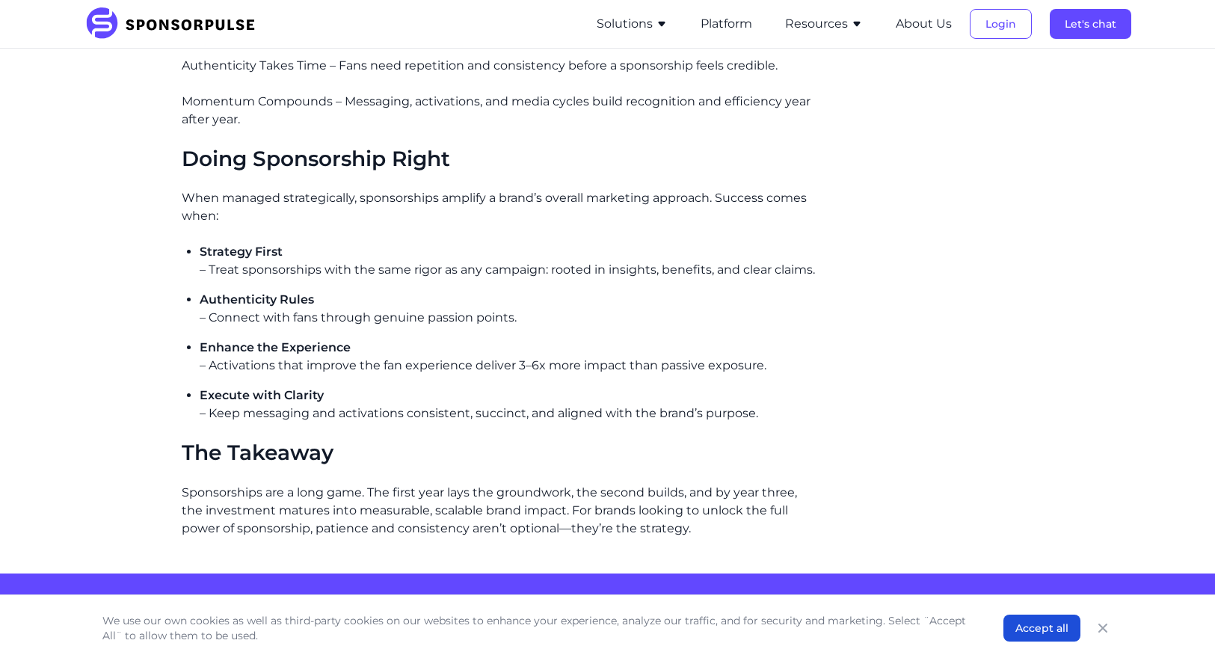
scroll to position [2298, 0]
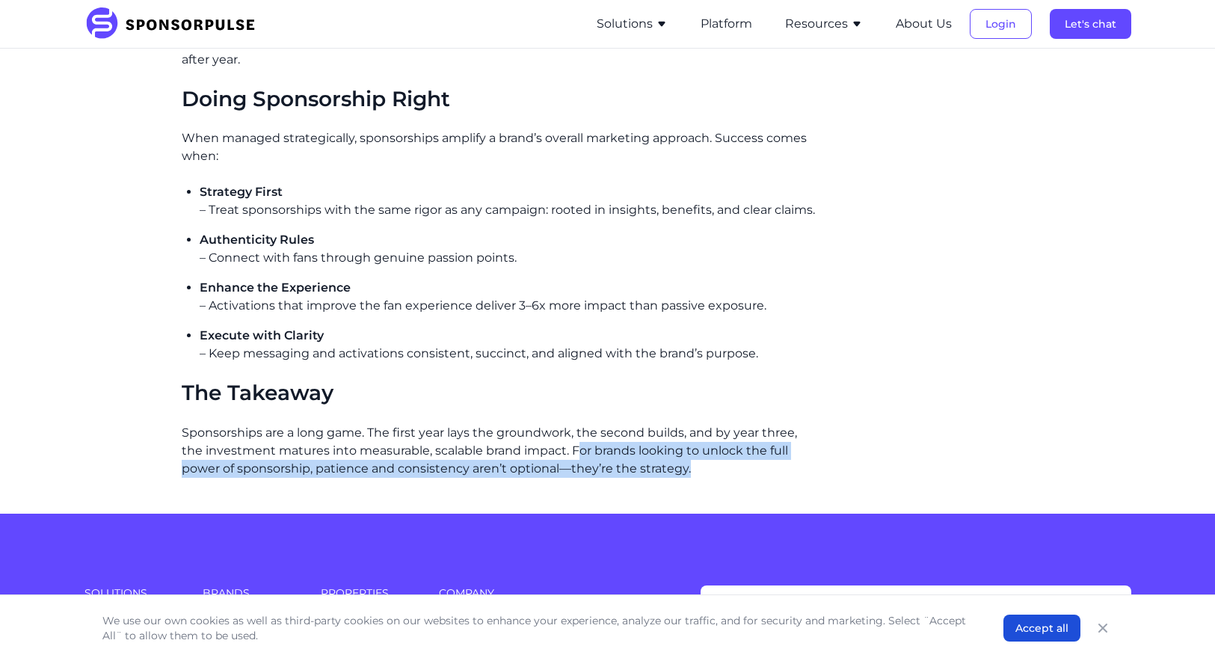
drag, startPoint x: 576, startPoint y: 438, endPoint x: 812, endPoint y: 444, distance: 235.7
click at [812, 444] on p "Sponsorships are a long game. The first year lays the groundwork, the second bu…" at bounding box center [500, 451] width 636 height 54
drag, startPoint x: 321, startPoint y: 445, endPoint x: 720, endPoint y: 451, distance: 399.4
click at [720, 451] on p "Sponsorships are a long game. The first year lays the groundwork, the second bu…" at bounding box center [500, 451] width 636 height 54
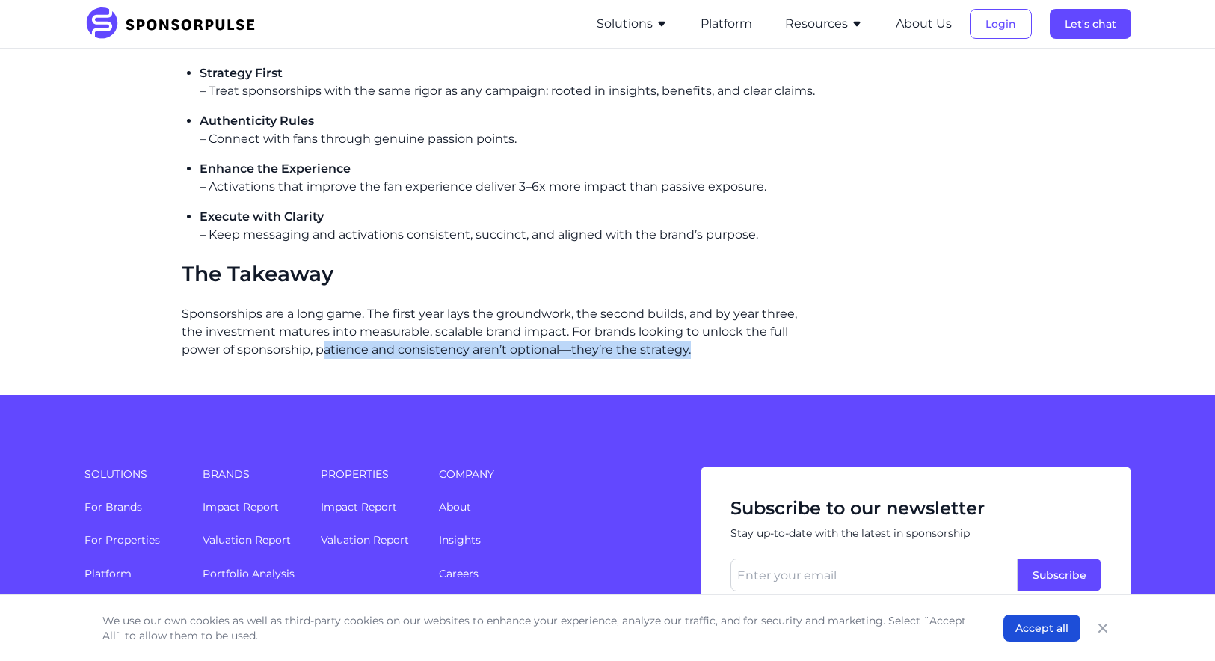
scroll to position [2530, 0]
